Goal: Task Accomplishment & Management: Use online tool/utility

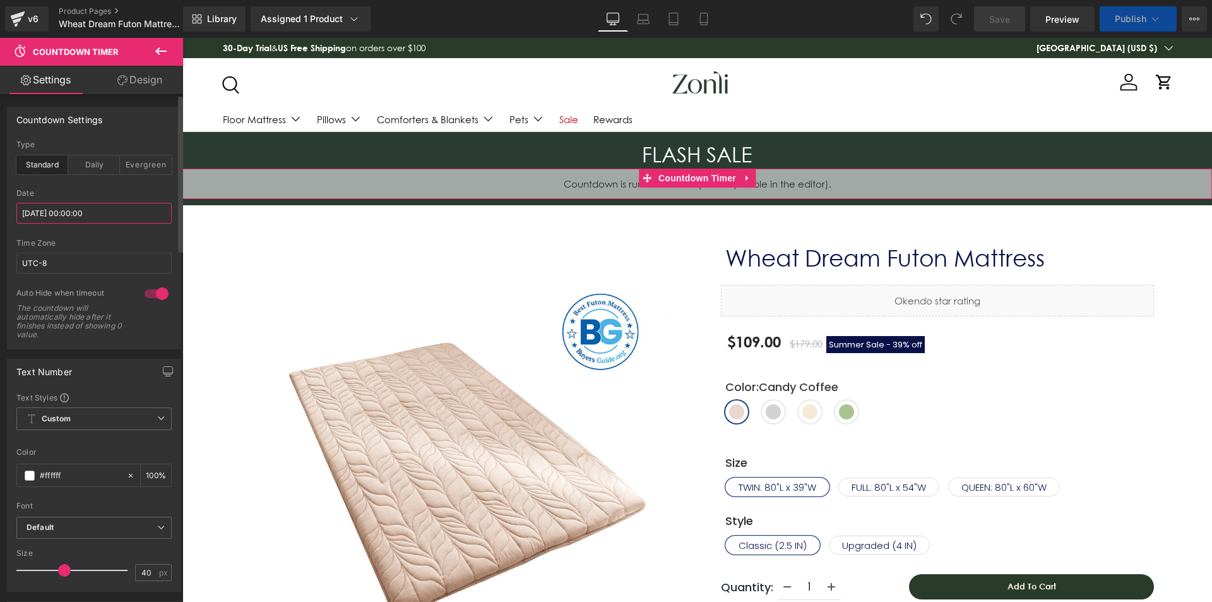
click at [85, 210] on input "[DATE] 00:00:00" at bounding box center [93, 213] width 155 height 21
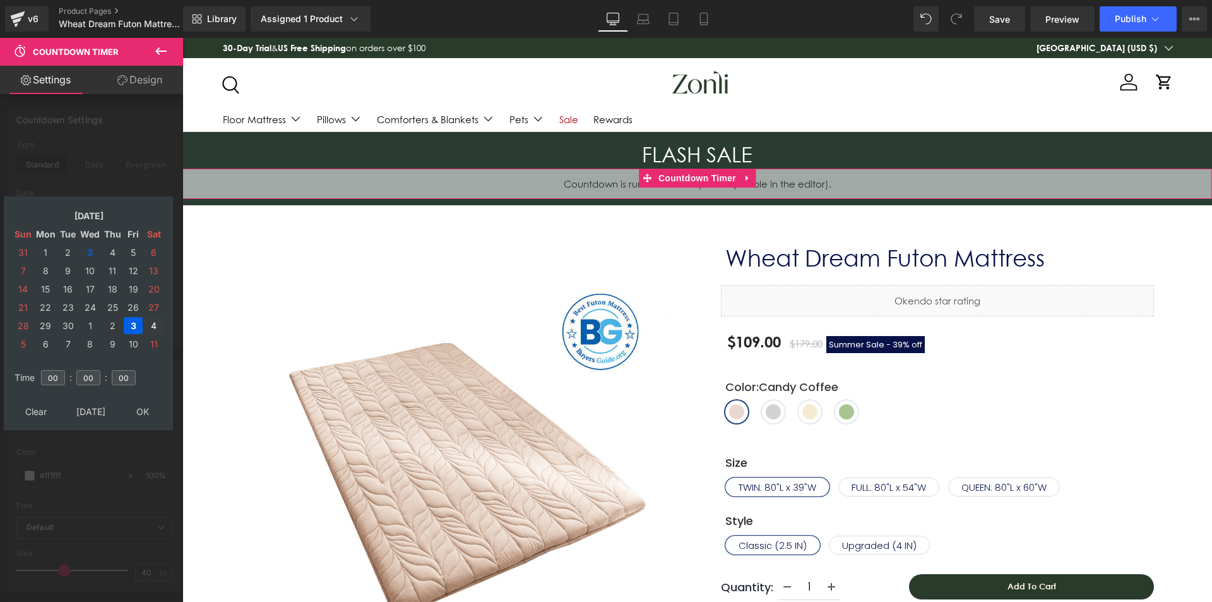
click at [150, 328] on td "4" at bounding box center [154, 325] width 20 height 17
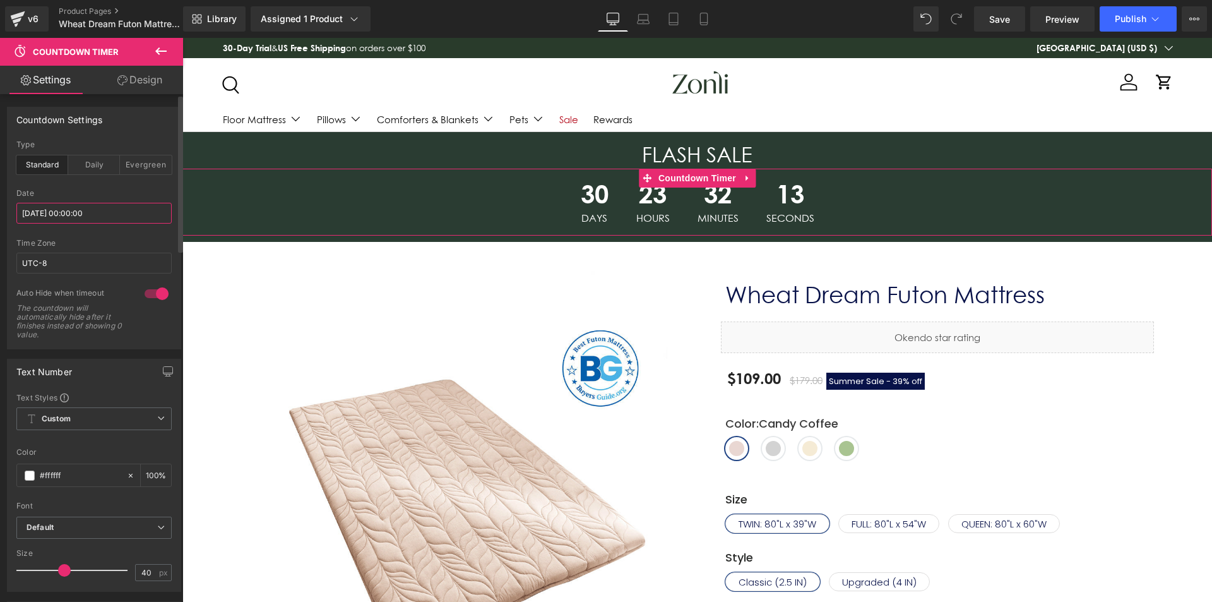
click at [68, 203] on input "[DATE] 00:00:00" at bounding box center [93, 213] width 155 height 21
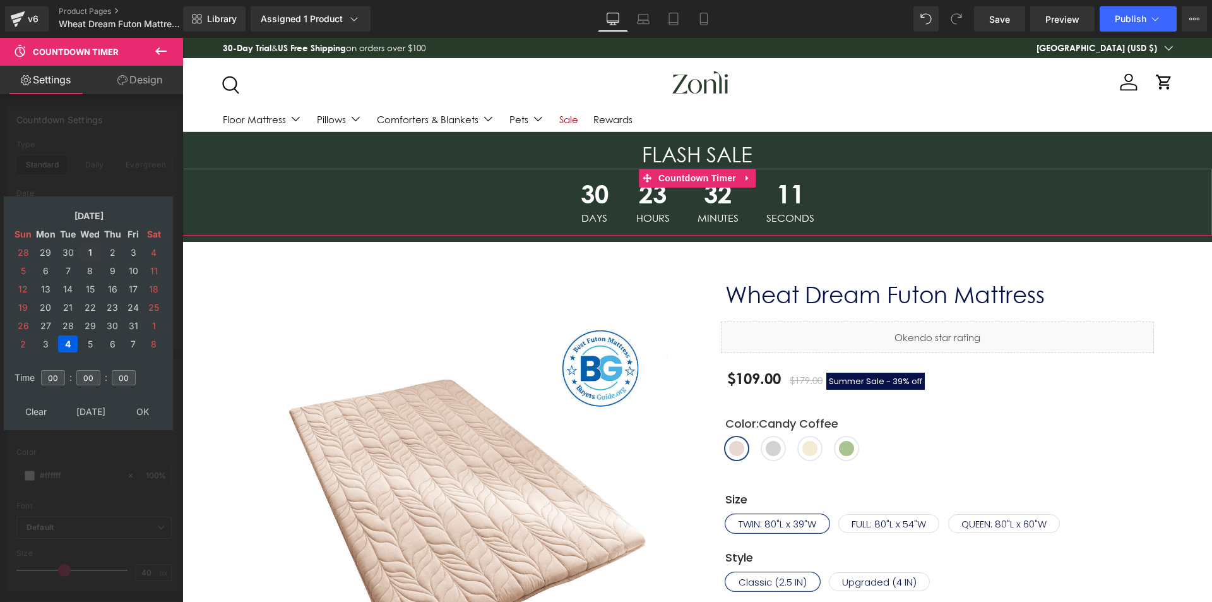
click at [85, 256] on td "1" at bounding box center [90, 252] width 22 height 17
click at [61, 252] on td "30" at bounding box center [68, 252] width 20 height 17
click at [111, 252] on td "4" at bounding box center [112, 252] width 20 height 17
drag, startPoint x: 143, startPoint y: 413, endPoint x: 166, endPoint y: 393, distance: 30.9
type input "[DATE] 00:00:00"
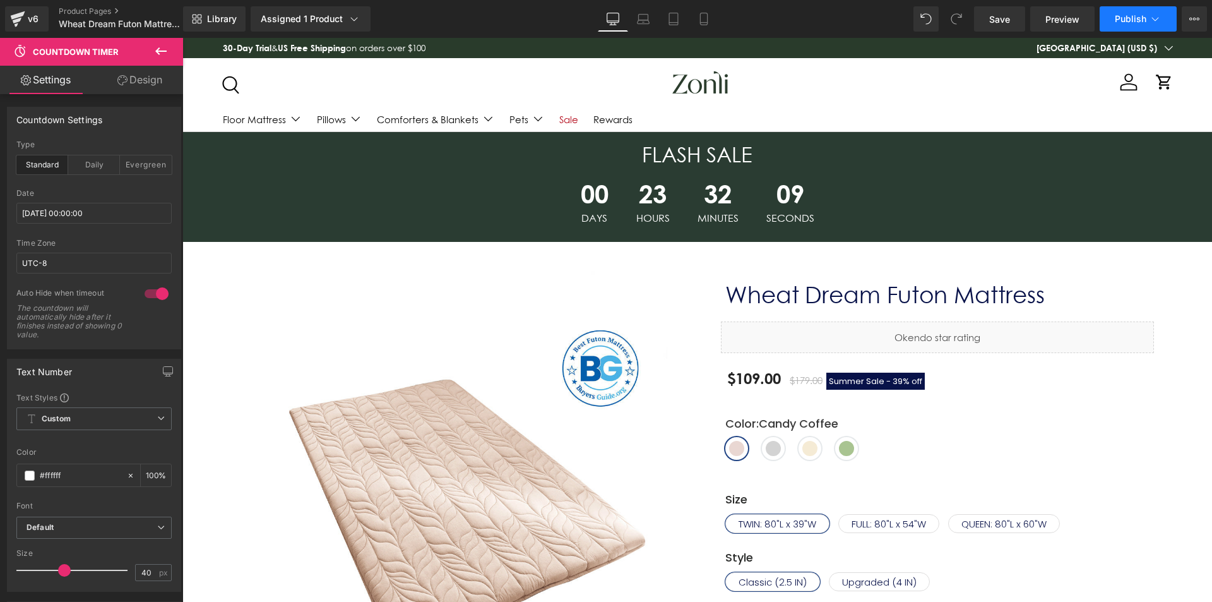
click at [1134, 22] on span "Publish" at bounding box center [1131, 19] width 32 height 10
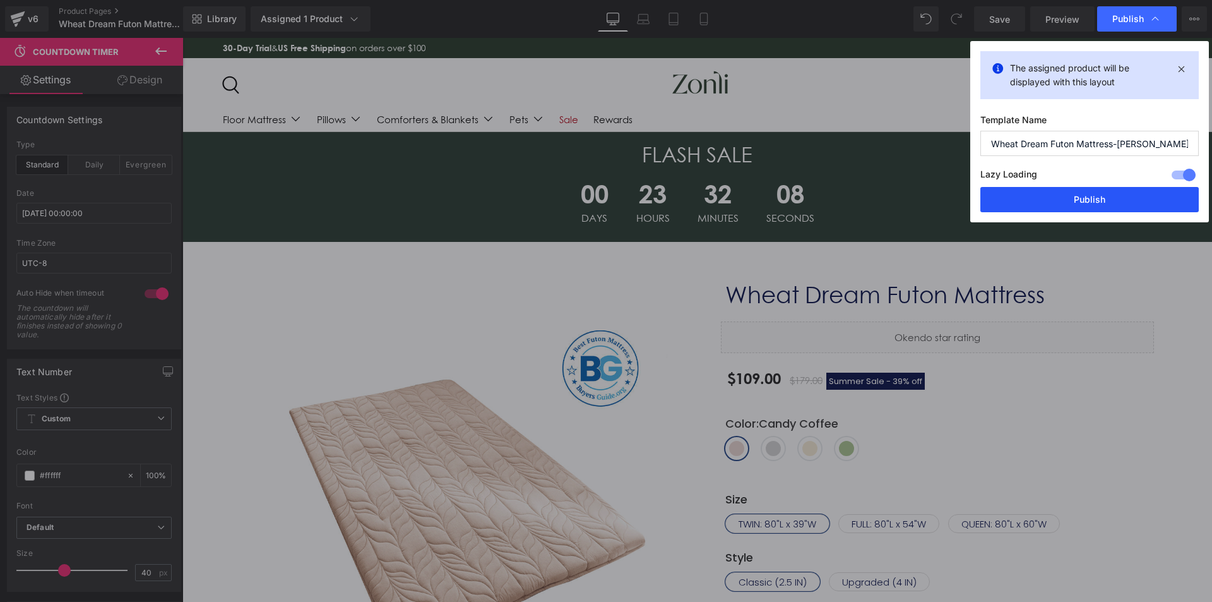
click at [1094, 205] on button "Publish" at bounding box center [1089, 199] width 218 height 25
